Goal: Task Accomplishment & Management: Manage account settings

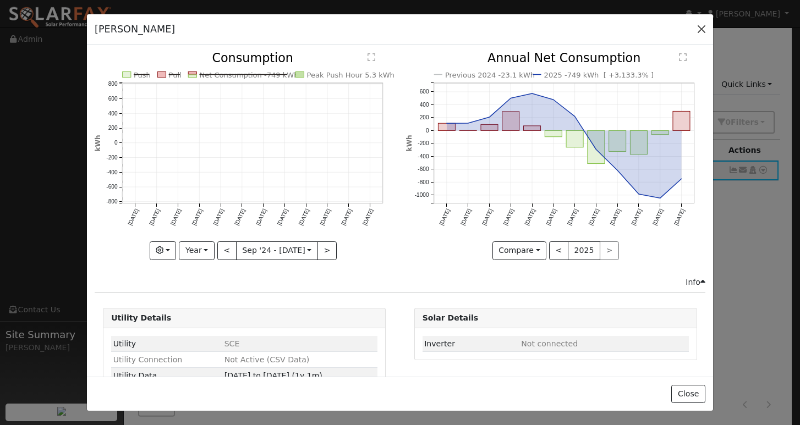
click at [704, 28] on button "button" at bounding box center [701, 28] width 15 height 15
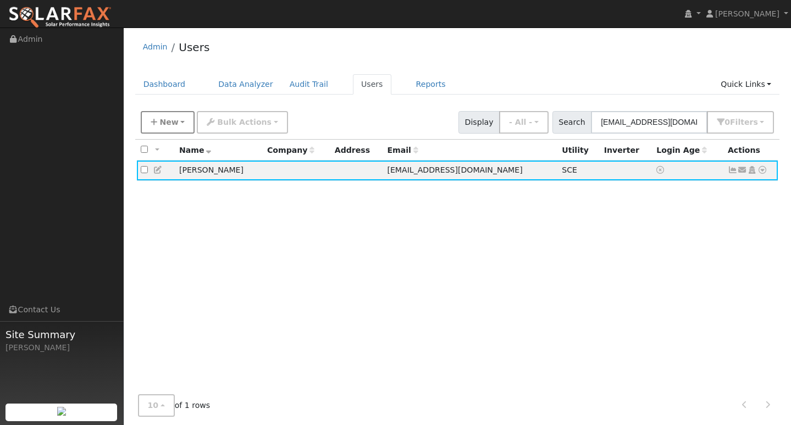
click at [161, 122] on span "New" at bounding box center [169, 122] width 19 height 9
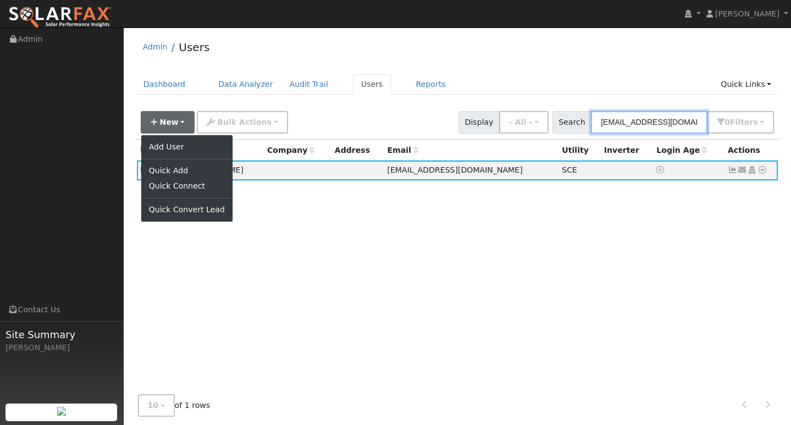
click at [644, 123] on input "[EMAIL_ADDRESS][DOMAIN_NAME]" at bounding box center [649, 122] width 117 height 23
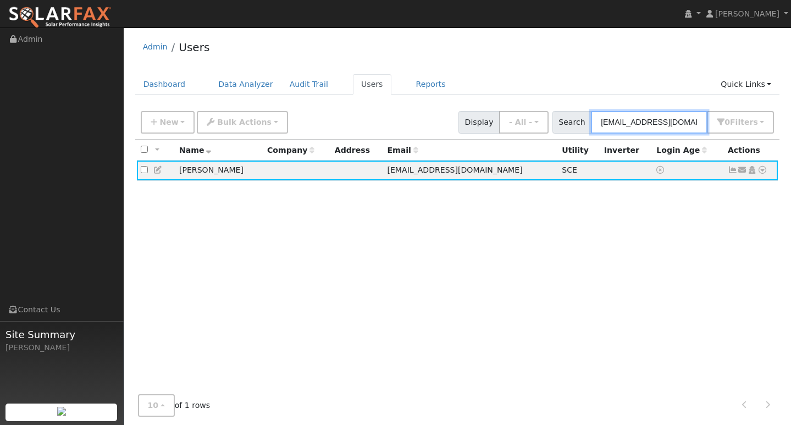
click at [644, 123] on input "[EMAIL_ADDRESS][DOMAIN_NAME]" at bounding box center [649, 122] width 117 height 23
paste input "[DOMAIN_NAME][EMAIL_ADDRESS]"
type input "[DOMAIN_NAME][EMAIL_ADDRESS][DOMAIN_NAME]"
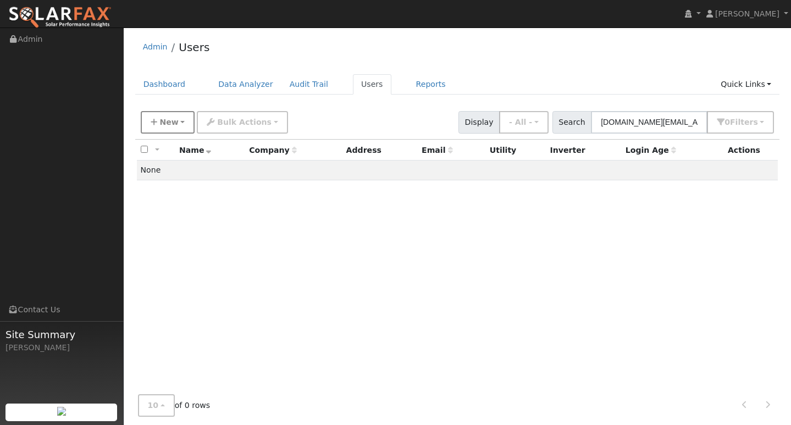
click at [171, 125] on span "New" at bounding box center [169, 122] width 19 height 9
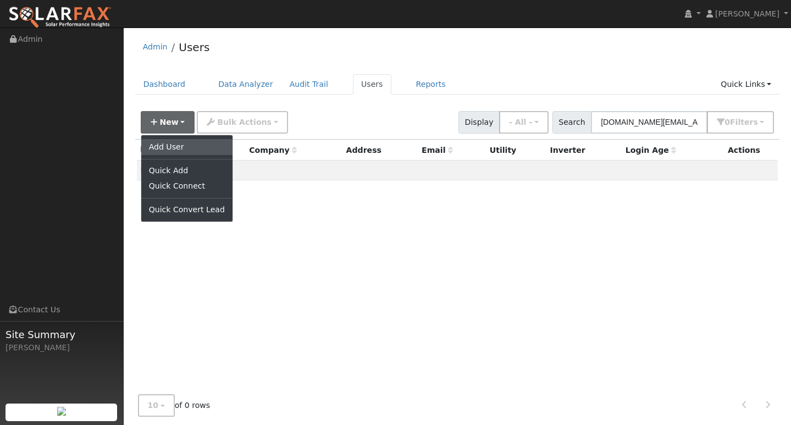
click at [171, 145] on link "Add User" at bounding box center [186, 146] width 91 height 15
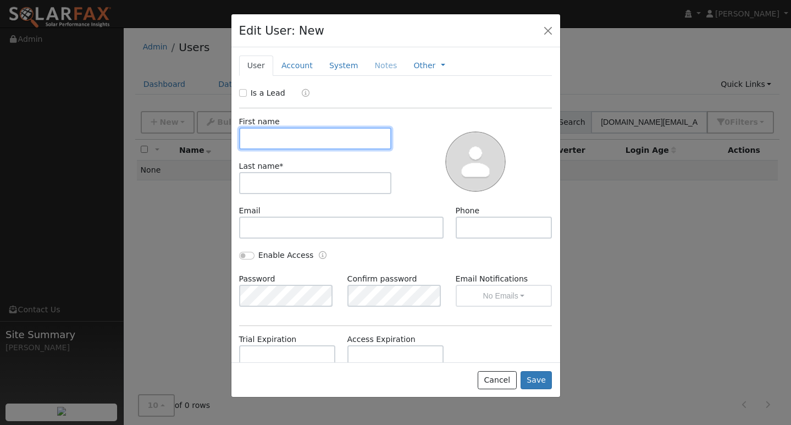
click at [295, 138] on input "text" at bounding box center [315, 139] width 153 height 22
type input "[PERSON_NAME]"
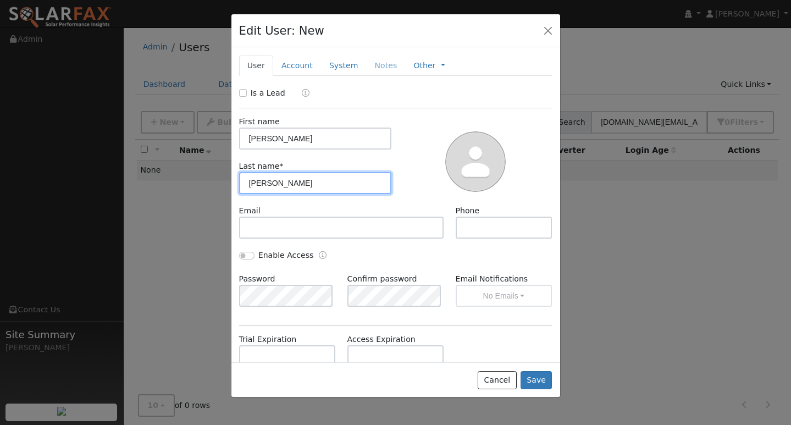
type input "[PERSON_NAME]"
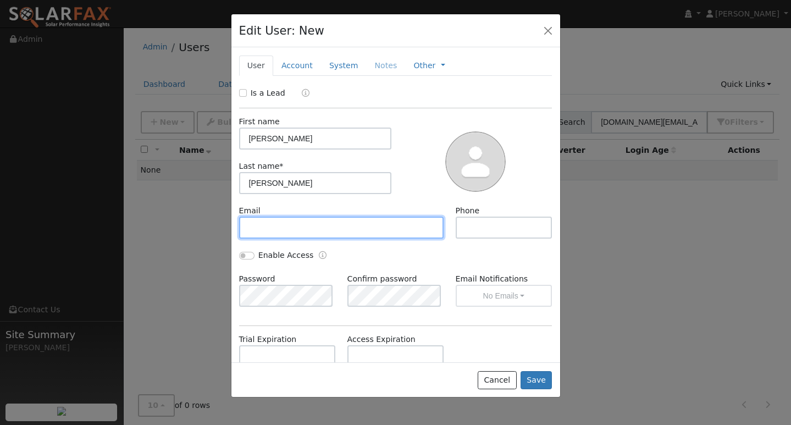
click at [286, 223] on input "text" at bounding box center [341, 228] width 205 height 22
paste input "[DOMAIN_NAME][EMAIL_ADDRESS][DOMAIN_NAME]"
type input "[DOMAIN_NAME][EMAIL_ADDRESS][DOMAIN_NAME]"
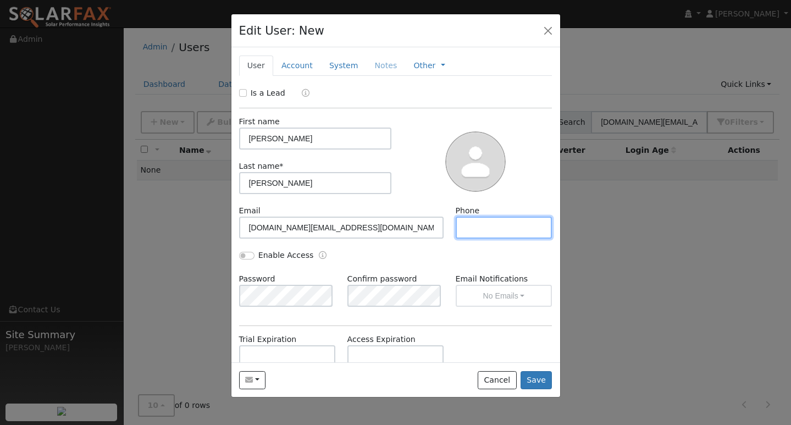
click at [474, 232] on input "text" at bounding box center [504, 228] width 97 height 22
paste input "[PHONE_NUMBER]"
type input "[PHONE_NUMBER]"
click at [536, 377] on button "Save" at bounding box center [537, 380] width 32 height 19
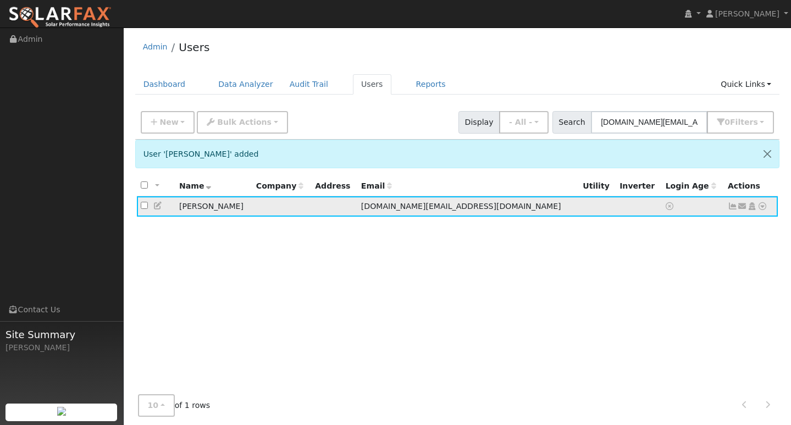
click at [762, 207] on icon at bounding box center [763, 206] width 10 height 8
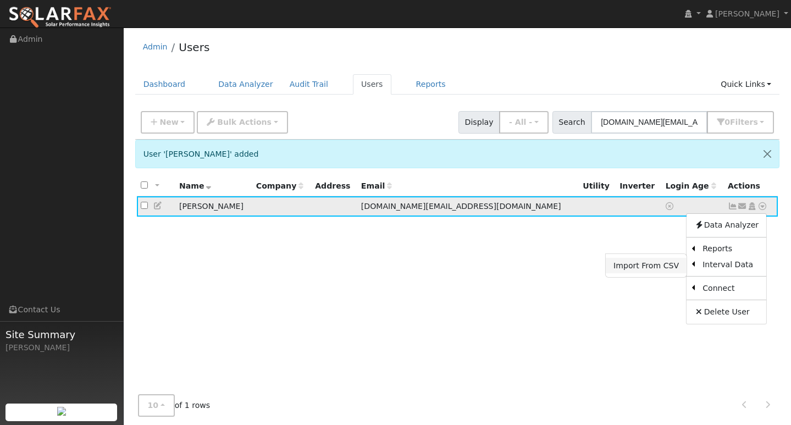
click at [648, 268] on link "Import From CSV" at bounding box center [646, 265] width 81 height 15
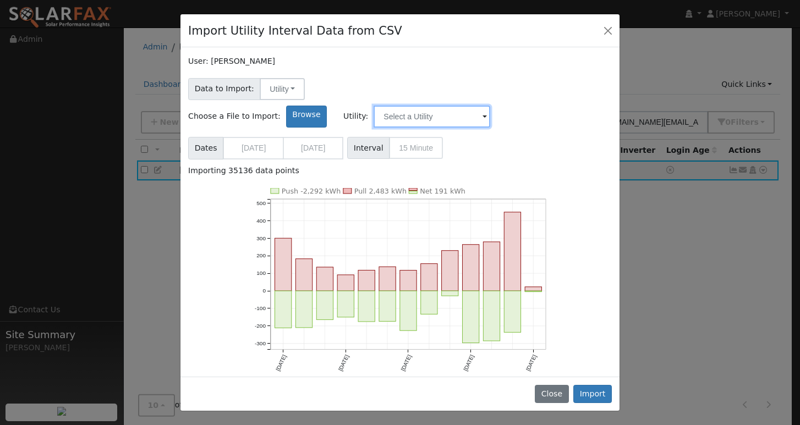
click at [490, 106] on input "text" at bounding box center [431, 117] width 117 height 22
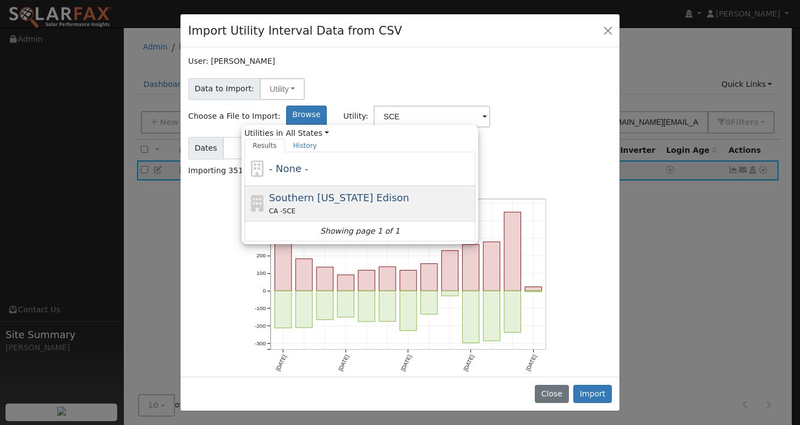
click at [473, 190] on div "Southern [US_STATE] Edison CA - SCE" at bounding box center [371, 203] width 204 height 26
type input "Southern [US_STATE] Edison"
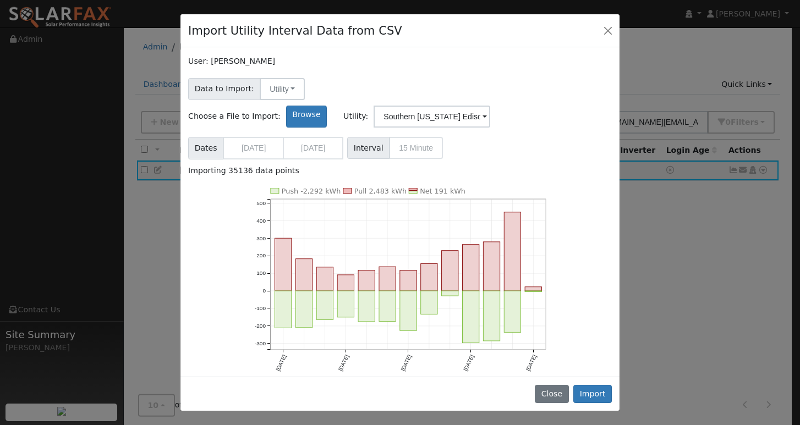
scroll to position [16, 0]
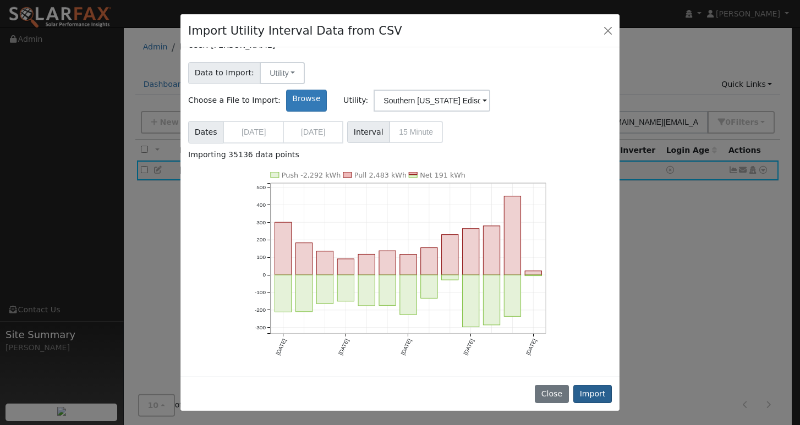
click at [600, 400] on button "Import" at bounding box center [592, 394] width 39 height 19
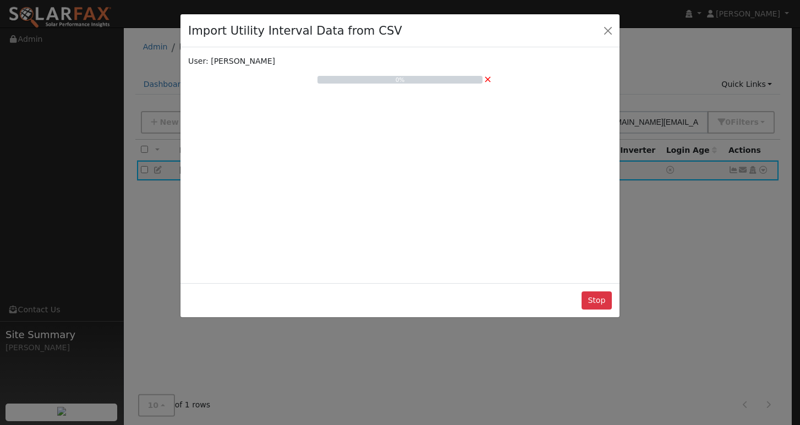
scroll to position [0, 0]
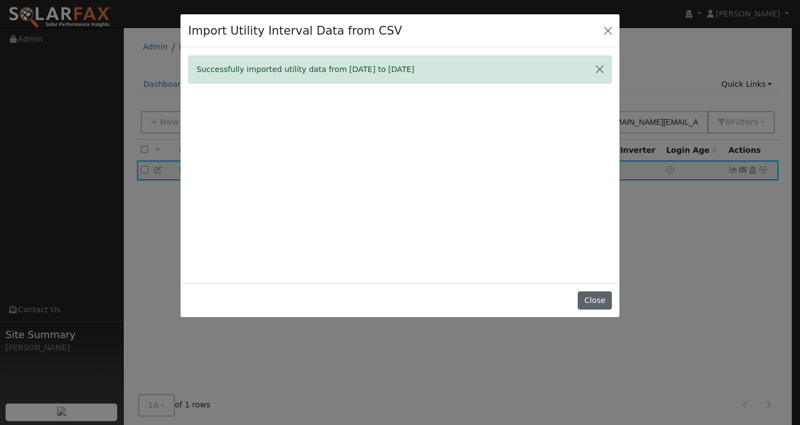
click at [595, 307] on button "Close" at bounding box center [595, 301] width 34 height 19
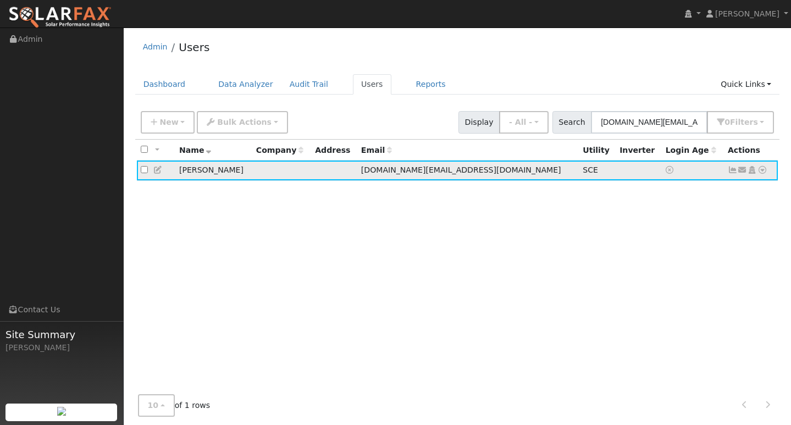
click at [735, 171] on icon at bounding box center [733, 170] width 10 height 8
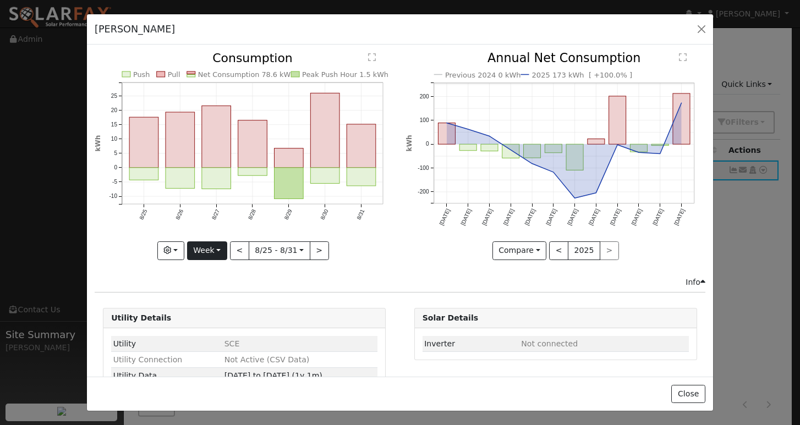
click at [215, 245] on button "Week" at bounding box center [207, 250] width 40 height 19
click at [210, 318] on link "Year" at bounding box center [226, 319] width 76 height 15
type input "[DATE]"
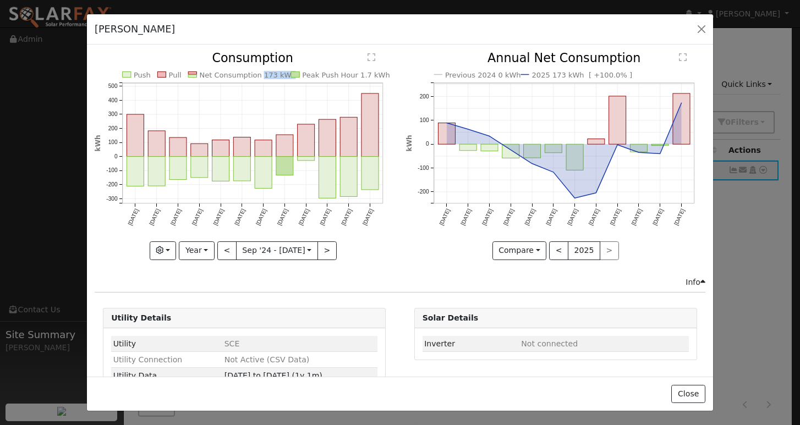
copy text "173 kWh"
drag, startPoint x: 254, startPoint y: 73, endPoint x: 279, endPoint y: 76, distance: 26.0
click at [279, 76] on text "Net Consumption 173 kWh" at bounding box center [248, 75] width 96 height 8
